Goal: Task Accomplishment & Management: Manage account settings

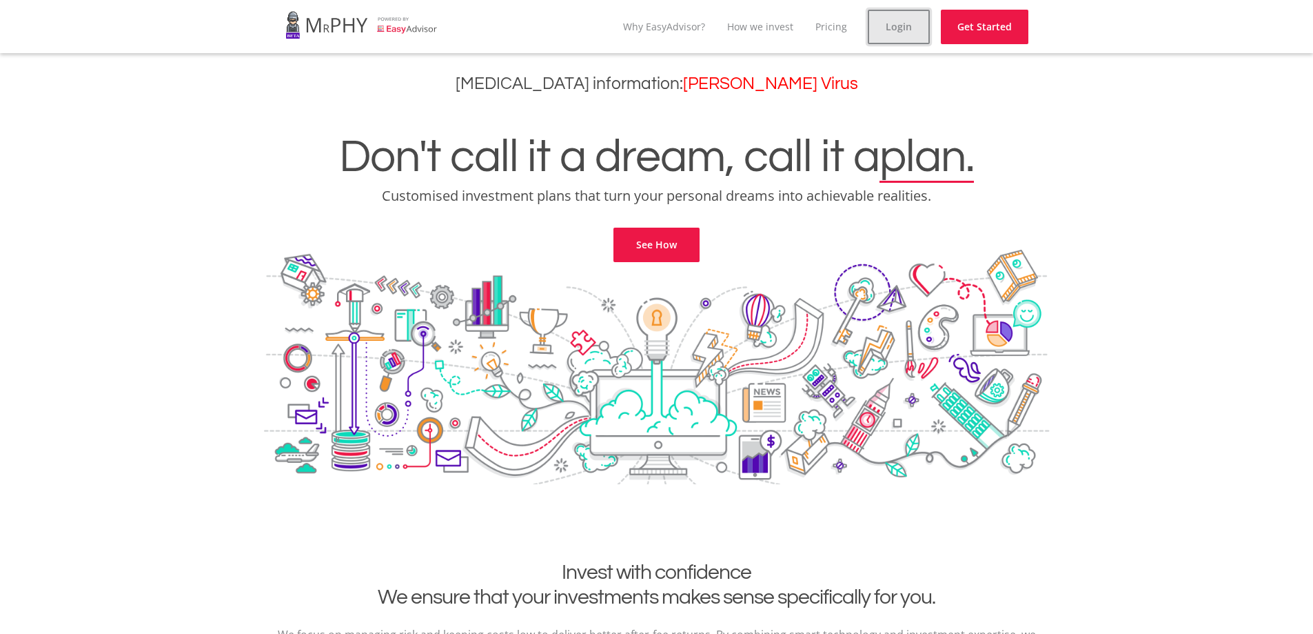
click at [898, 33] on link "Login" at bounding box center [899, 27] width 62 height 34
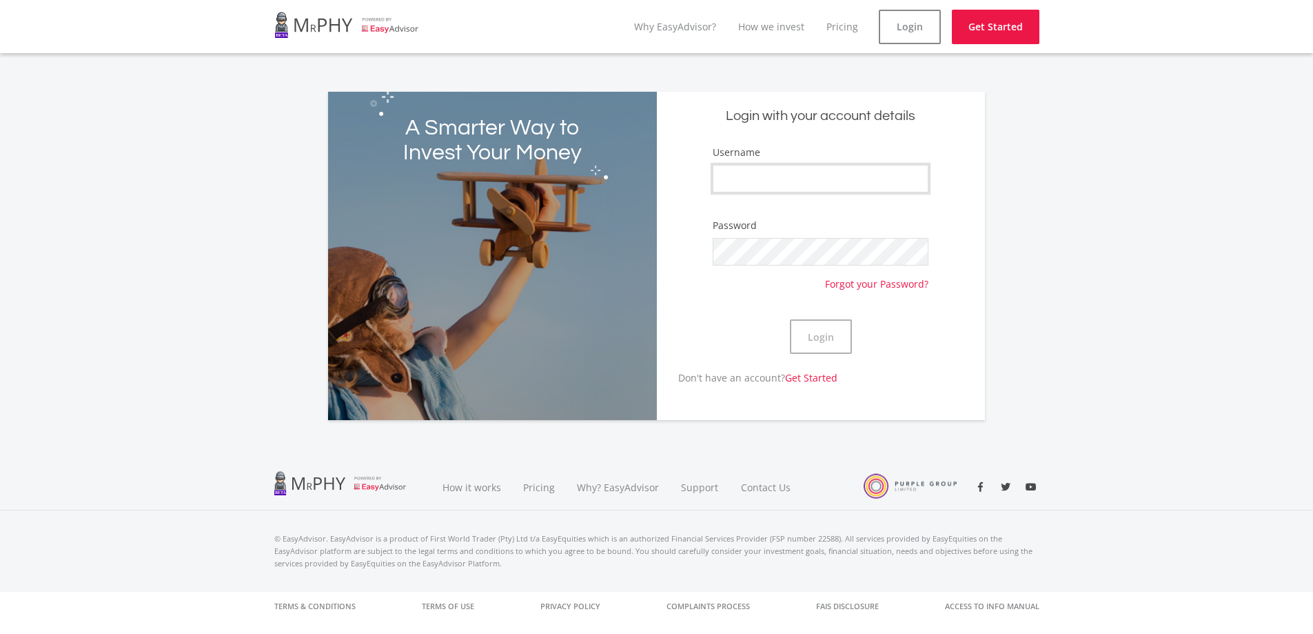
click at [803, 172] on input "Username" at bounding box center [820, 179] width 215 height 28
click at [1094, 177] on div "A Smarter Way to Invest Your Money Login with your account details Username Pas…" at bounding box center [656, 247] width 1313 height 345
